Goal: Task Accomplishment & Management: Use online tool/utility

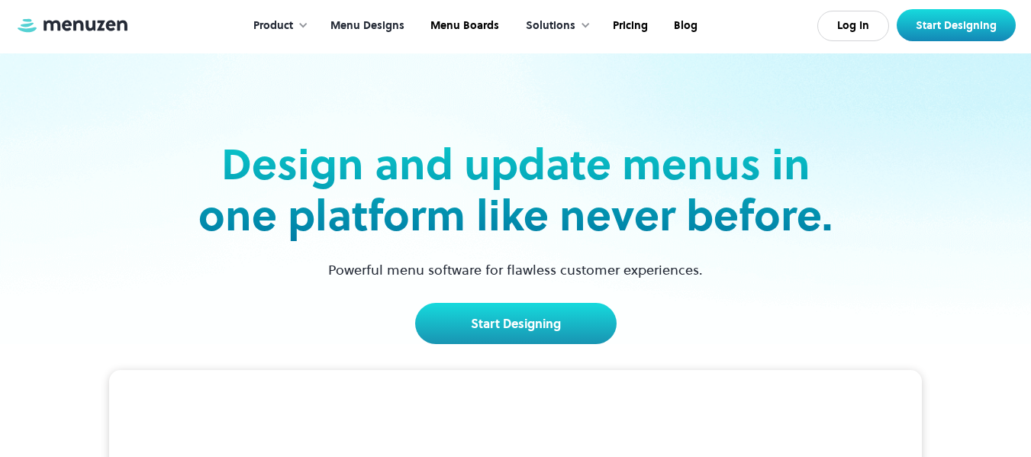
click at [381, 24] on link "Menu Designs" at bounding box center [366, 25] width 100 height 47
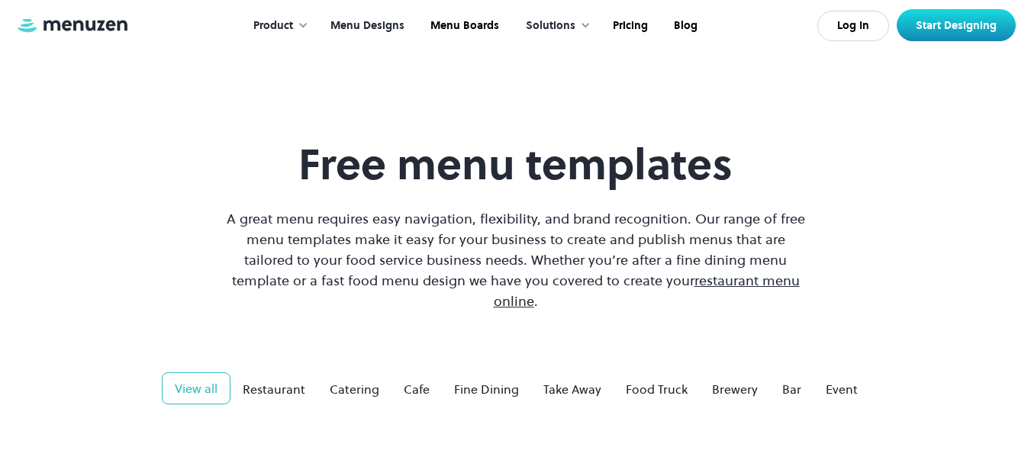
scroll to position [266, 0]
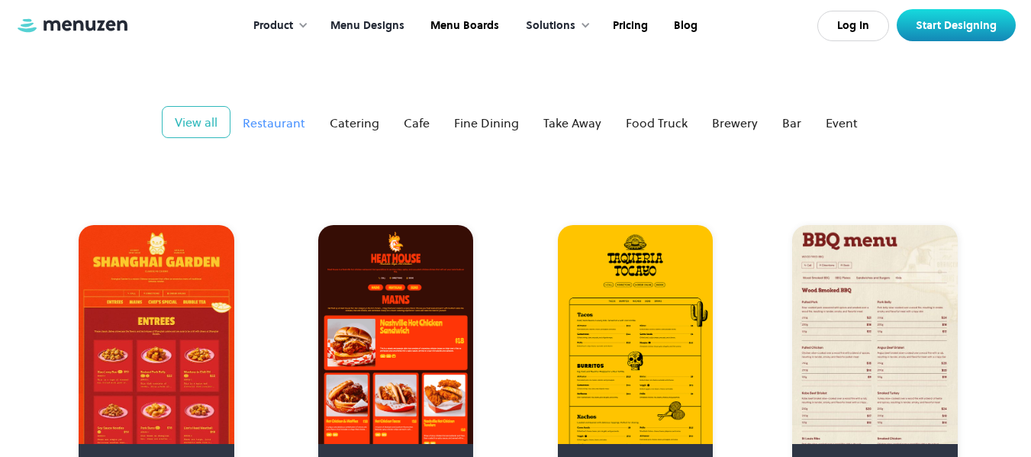
click at [274, 114] on div "Restaurant" at bounding box center [274, 123] width 63 height 18
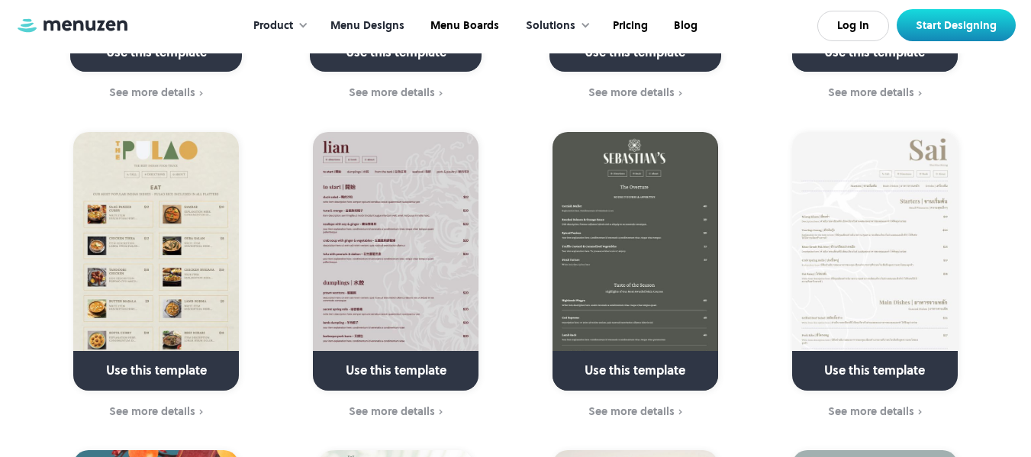
scroll to position [2590, 0]
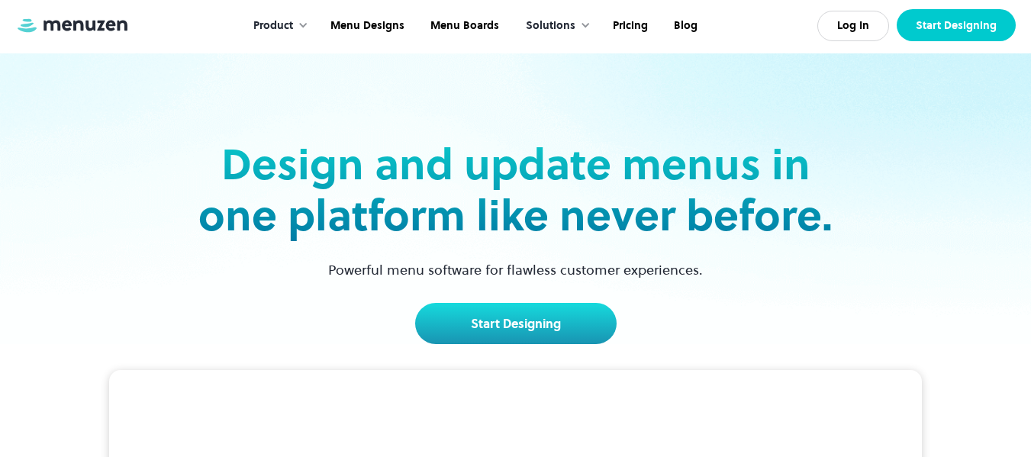
click at [942, 22] on link "Start Designing" at bounding box center [956, 25] width 119 height 32
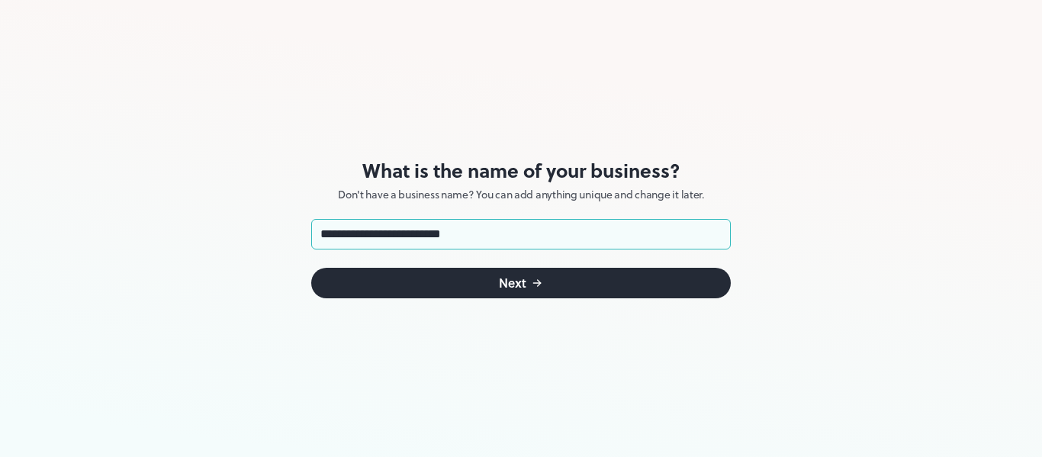
type input "**********"
click at [525, 282] on div "Next" at bounding box center [512, 283] width 27 height 12
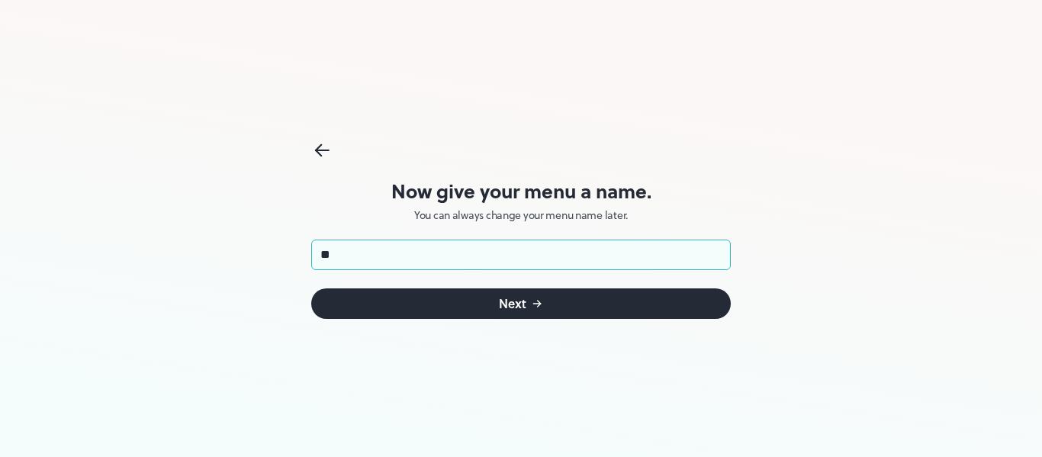
type input "*"
type input "********"
click at [528, 298] on button "Next" at bounding box center [521, 303] width 420 height 31
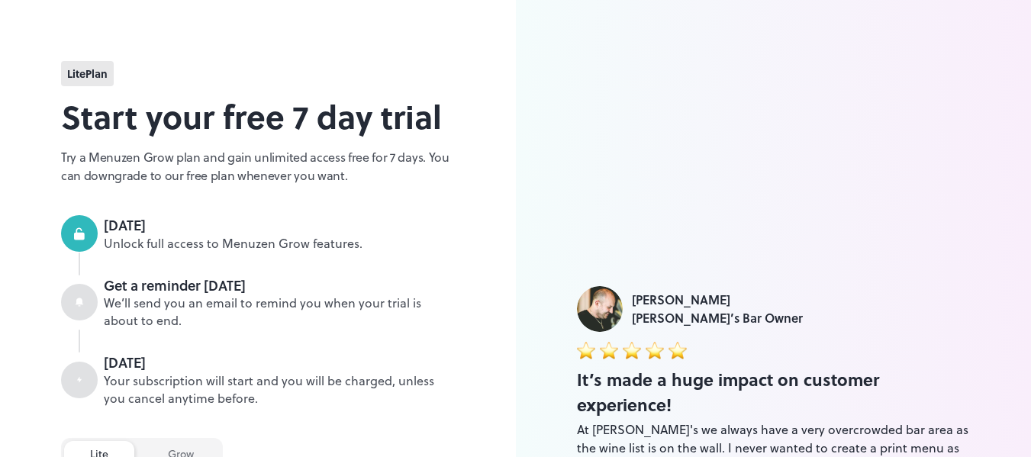
scroll to position [140, 0]
